Goal: Information Seeking & Learning: Check status

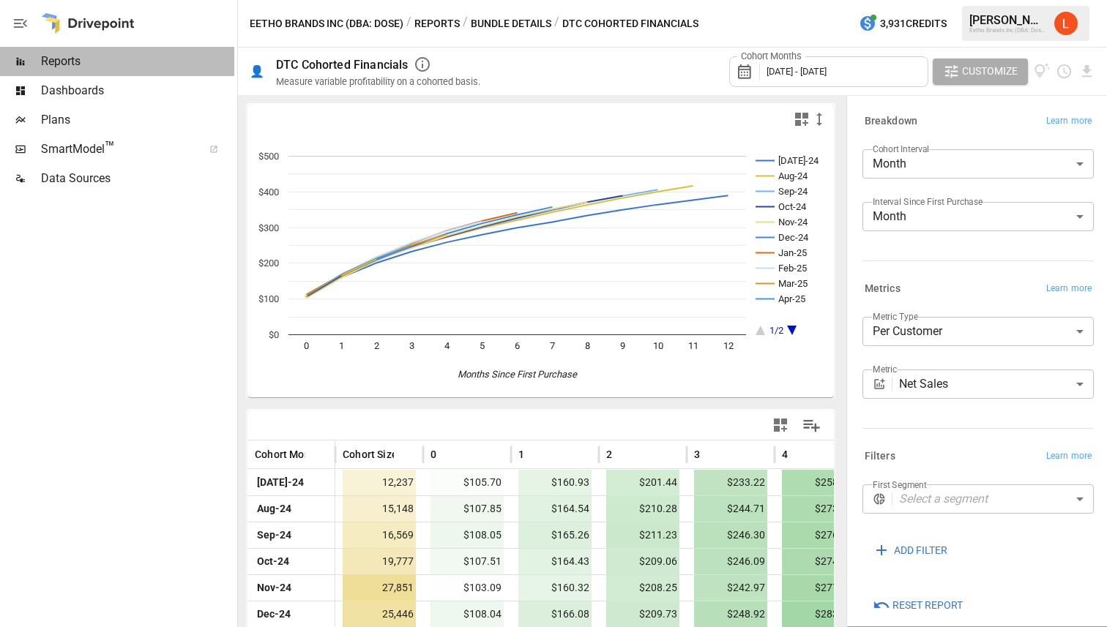
click at [87, 56] on span "Reports" at bounding box center [137, 62] width 193 height 18
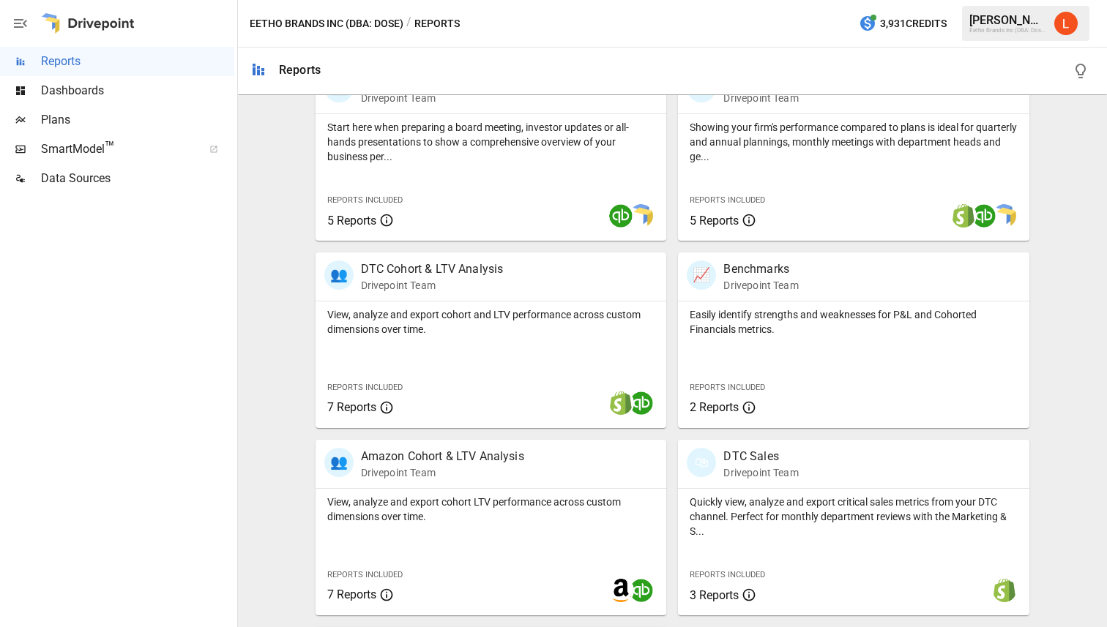
scroll to position [695, 0]
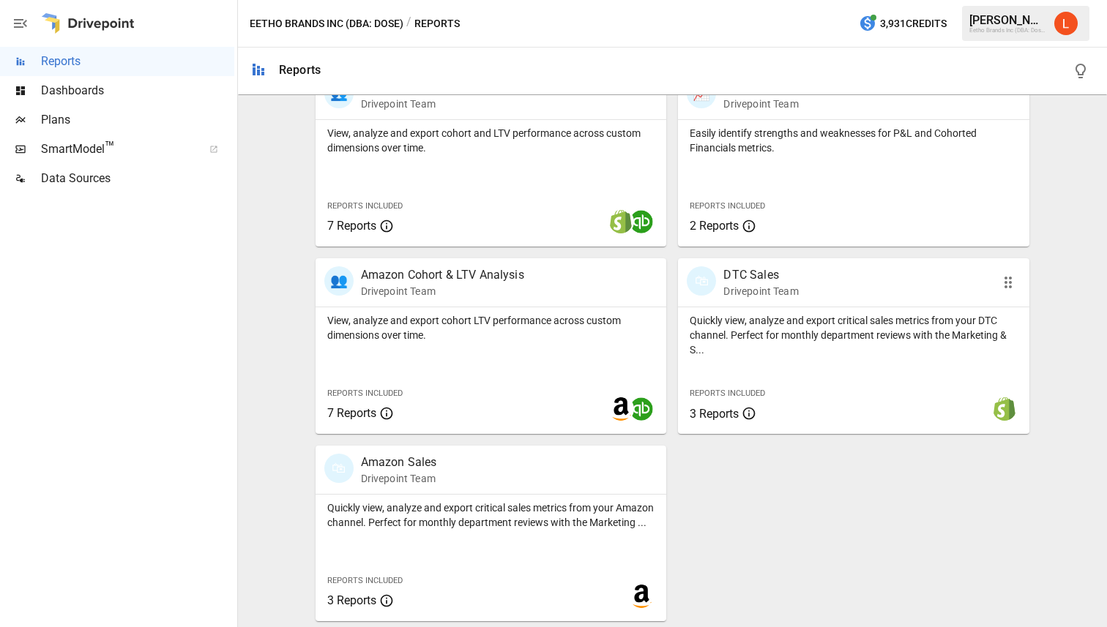
click at [737, 272] on p "DTC Sales" at bounding box center [760, 275] width 75 height 18
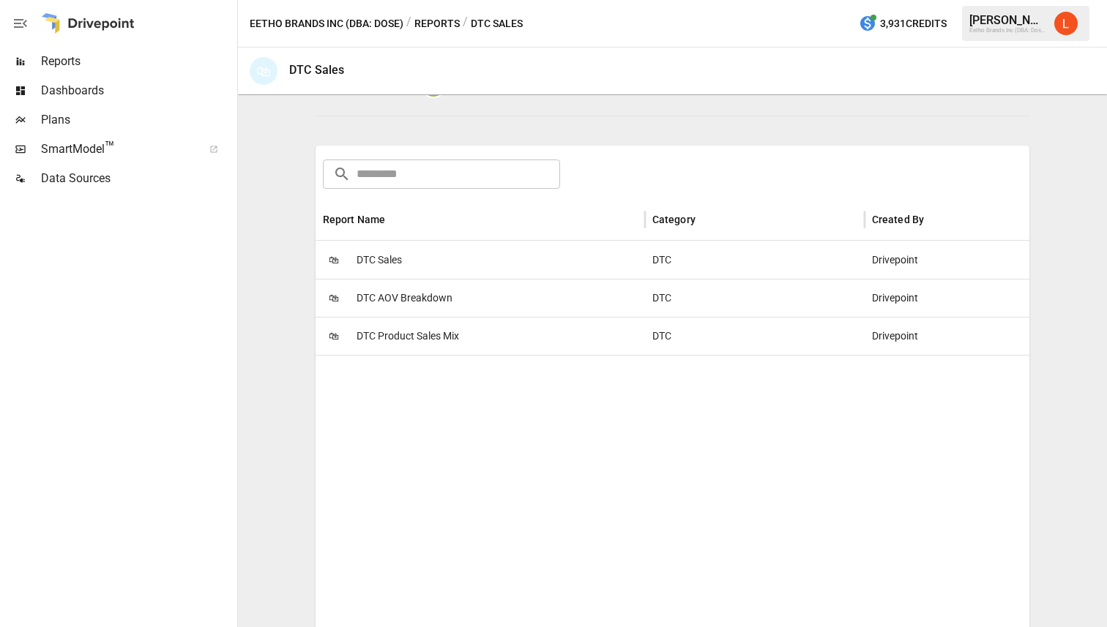
scroll to position [228, 0]
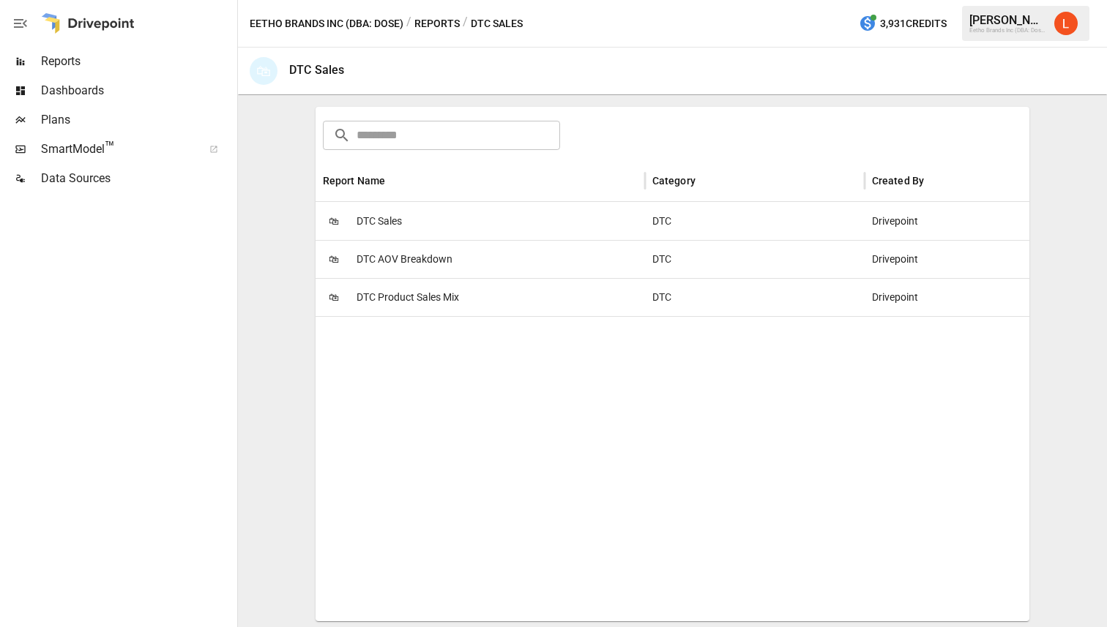
click at [395, 218] on span "DTC Sales" at bounding box center [379, 221] width 45 height 37
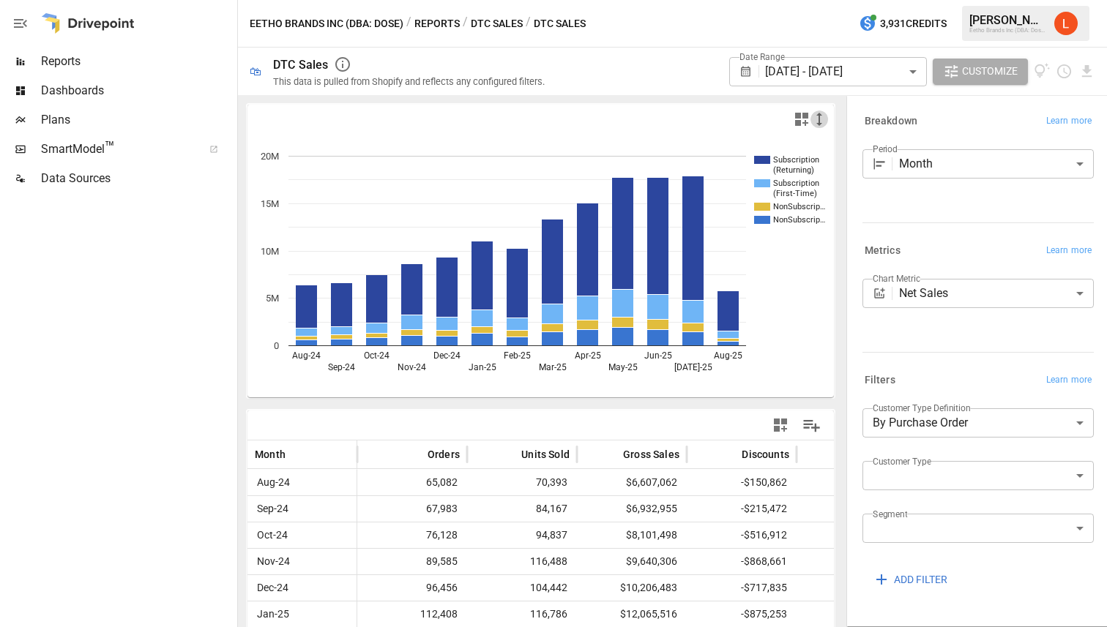
click at [824, 116] on icon "button" at bounding box center [819, 120] width 18 height 18
click at [853, 176] on li "Medium" at bounding box center [843, 177] width 66 height 29
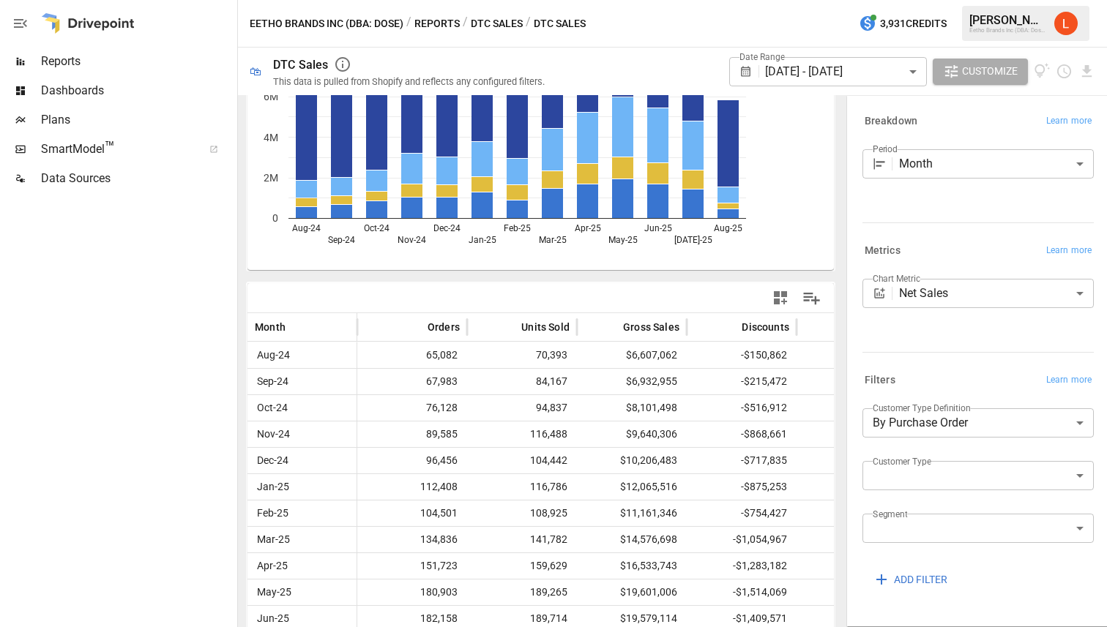
scroll to position [370, 0]
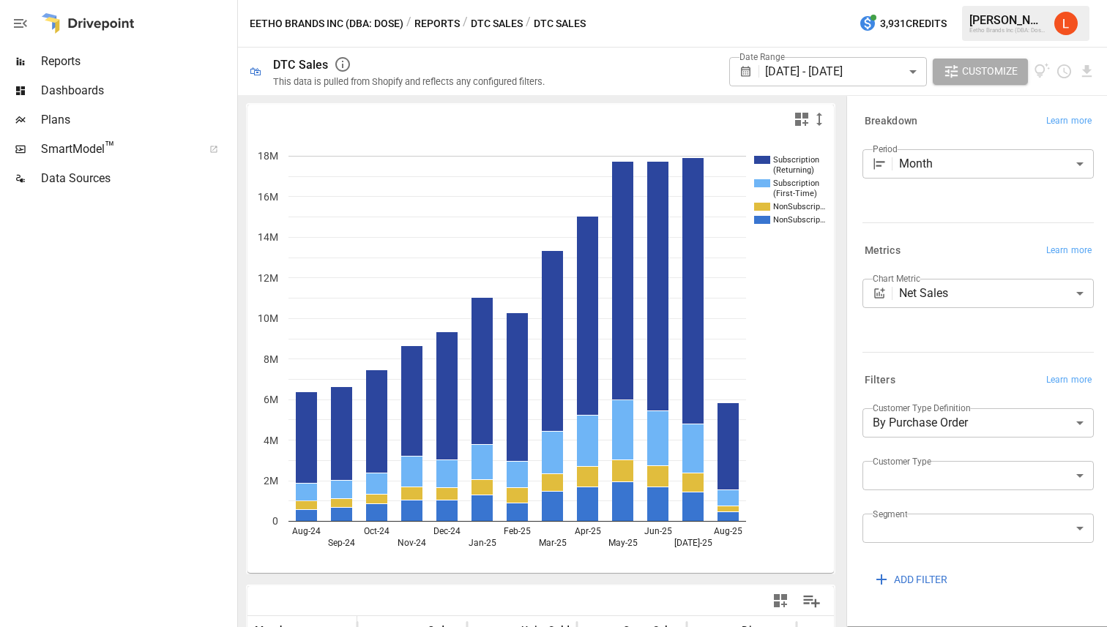
click at [71, 90] on span "Dashboards" at bounding box center [137, 91] width 193 height 18
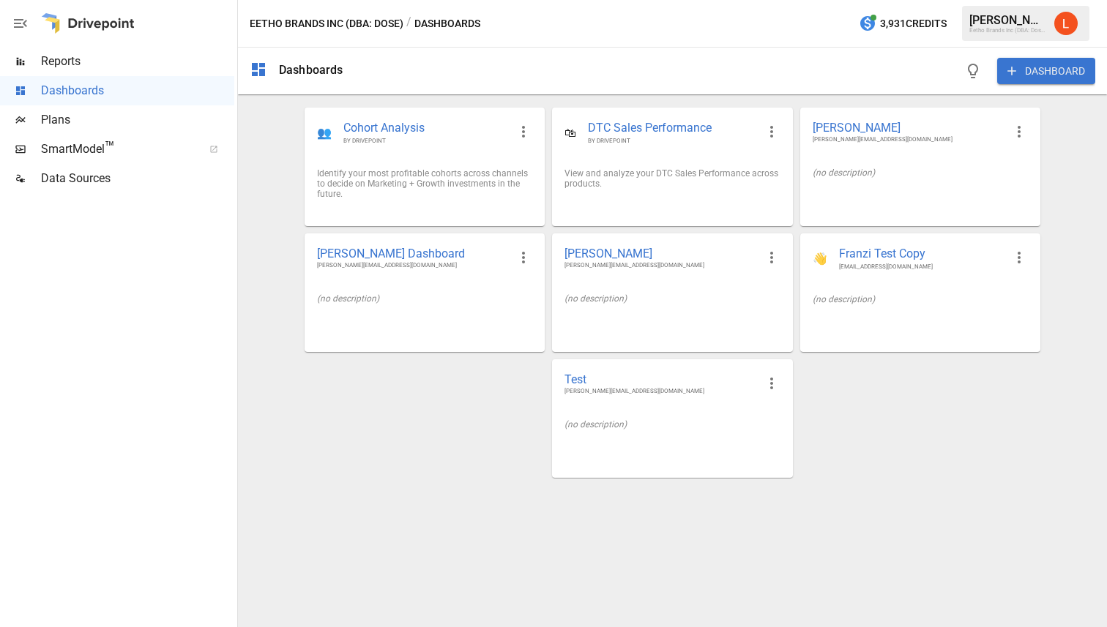
click at [68, 119] on span "Plans" at bounding box center [137, 120] width 193 height 18
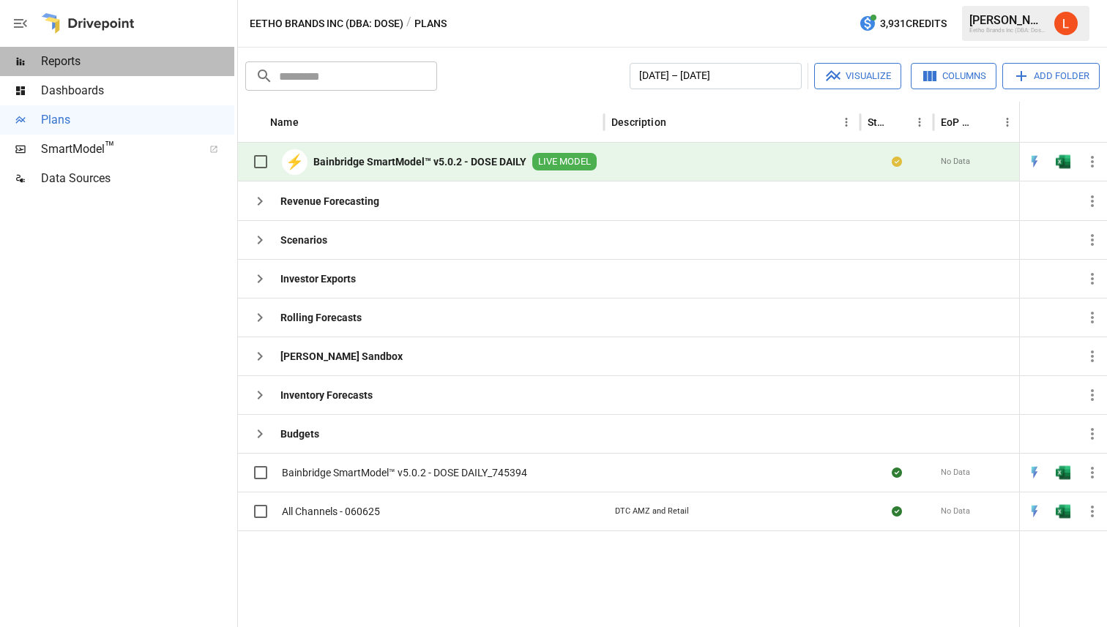
click at [67, 67] on span "Reports" at bounding box center [137, 62] width 193 height 18
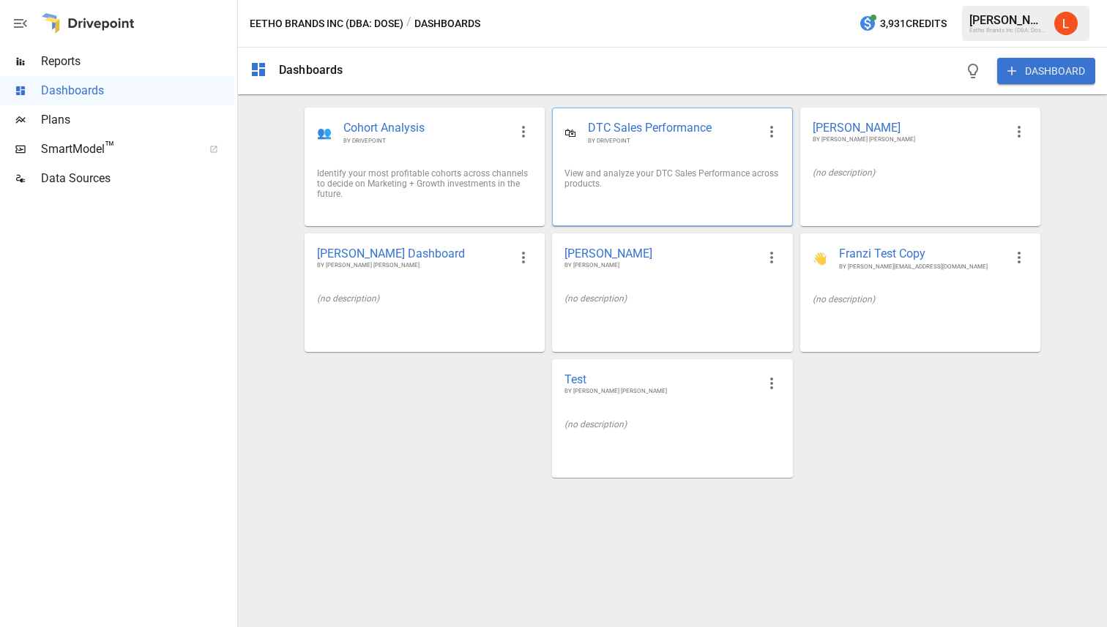
click at [654, 156] on div "🛍 DTC Sales Performance BY DRIVEPOINT" at bounding box center [672, 132] width 239 height 48
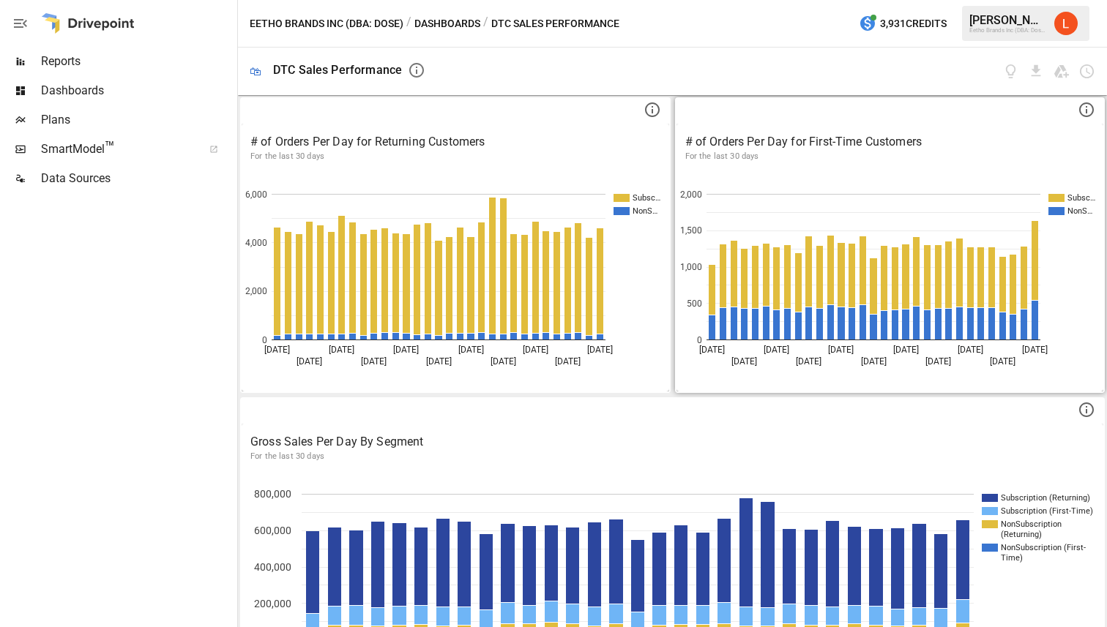
click at [961, 149] on p "# of Orders Per Day for First-Time Customers" at bounding box center [890, 142] width 410 height 18
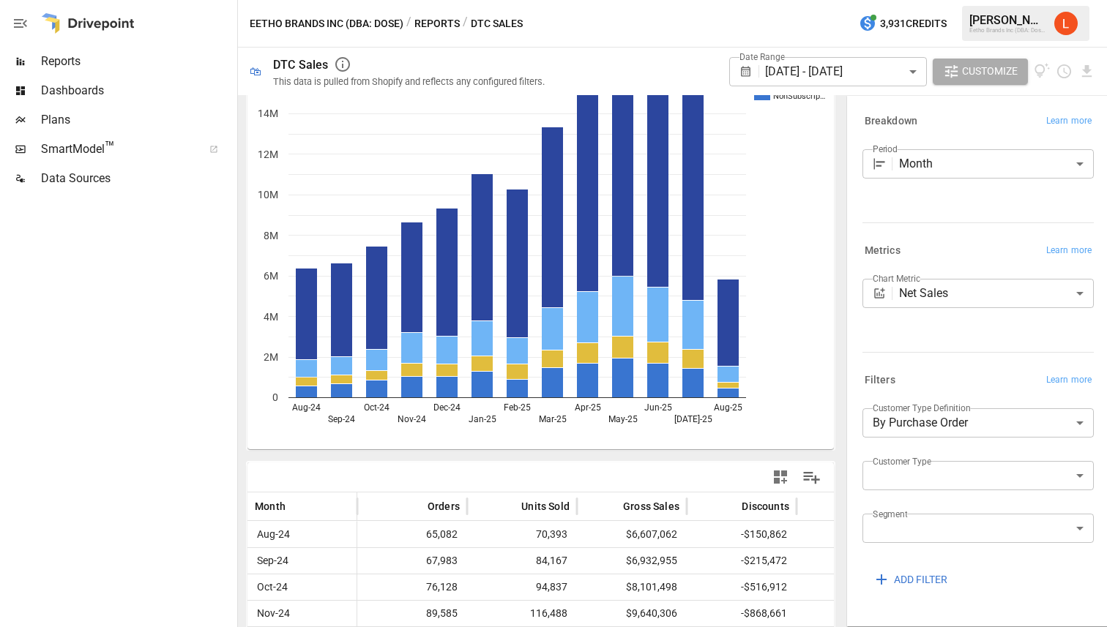
scroll to position [124, 0]
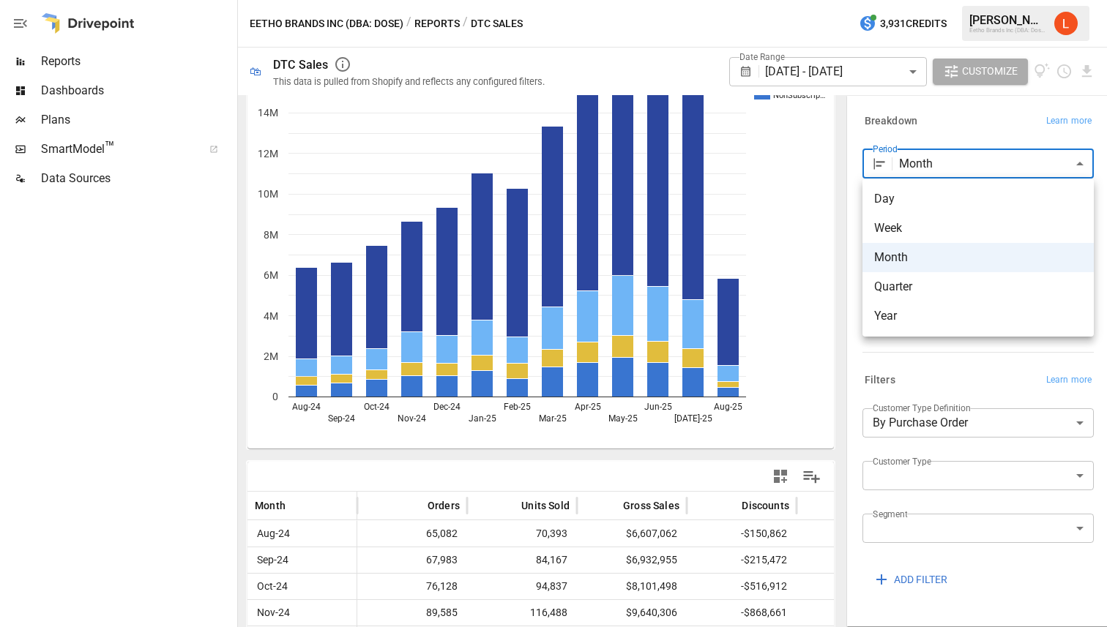
click at [1064, 0] on body "Reports Dashboards Plans SmartModel ™ Data Sources Eetho Brands Inc (DBA: Dose)…" at bounding box center [553, 0] width 1107 height 0
click at [969, 272] on li "Quarter" at bounding box center [977, 286] width 231 height 29
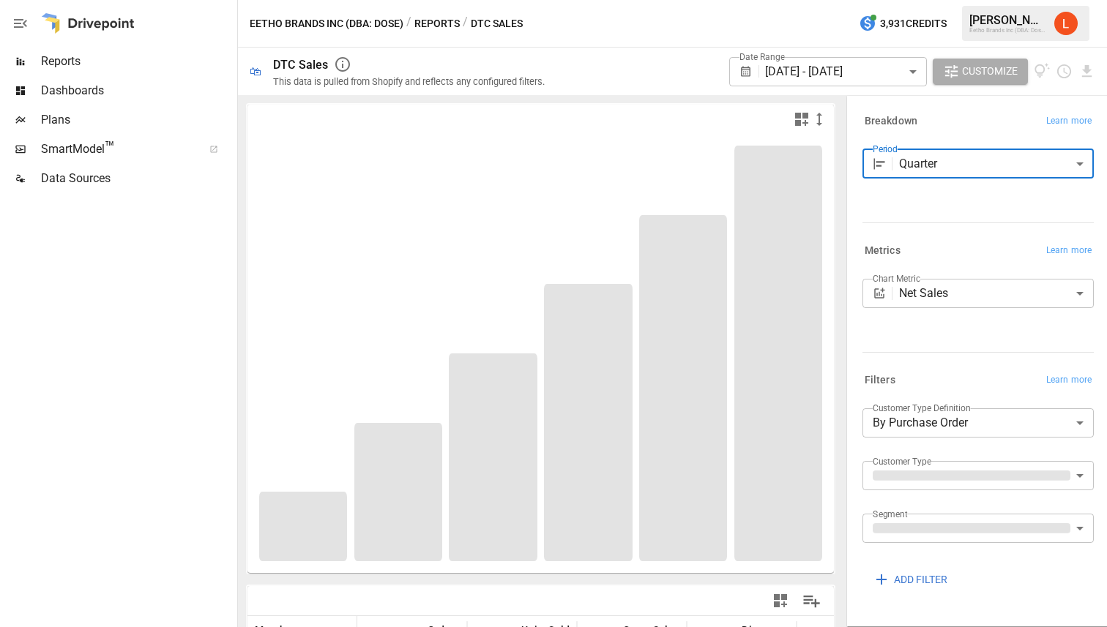
click at [973, 0] on body "Reports Dashboards Plans SmartModel ™ Data Sources Eetho Brands Inc (DBA: Dose)…" at bounding box center [553, 0] width 1107 height 0
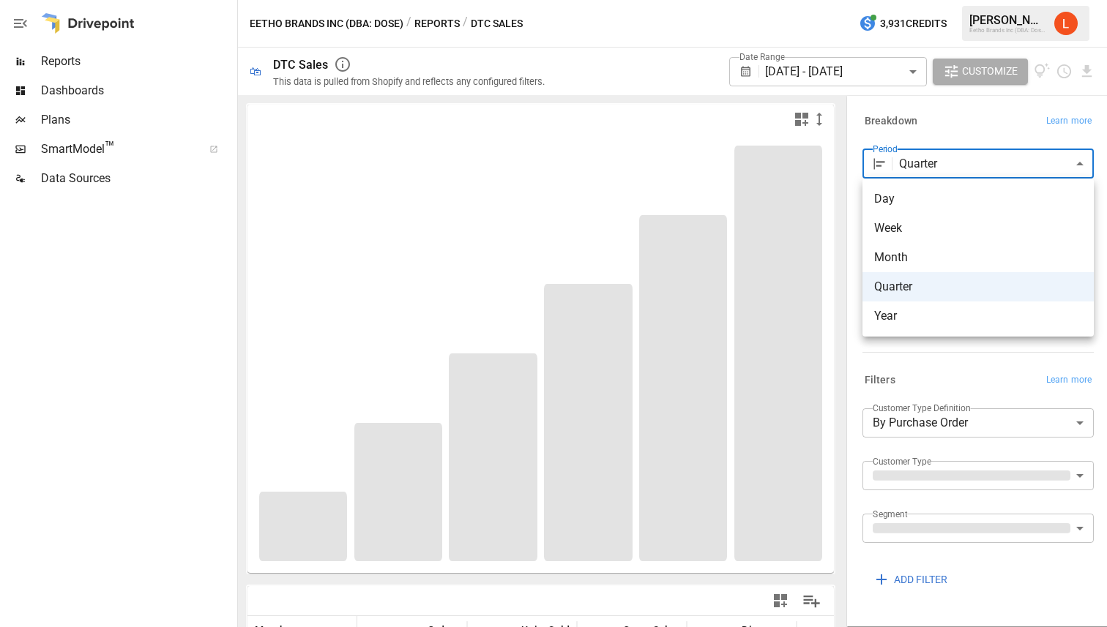
click at [933, 248] on li "Month" at bounding box center [977, 257] width 231 height 29
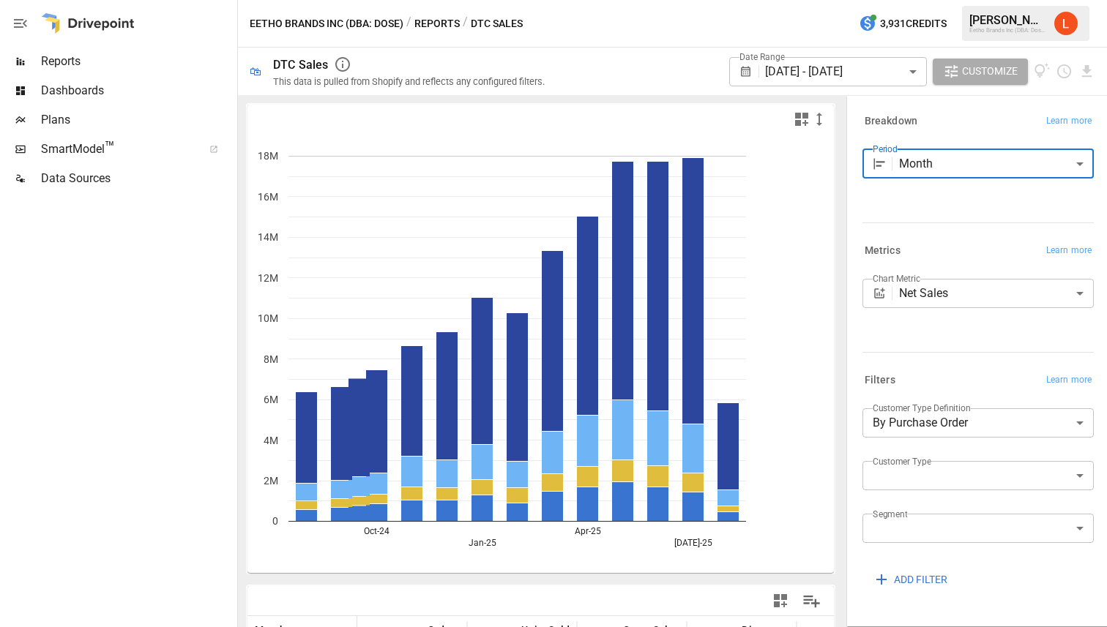
type input "*****"
